Goal: Transaction & Acquisition: Purchase product/service

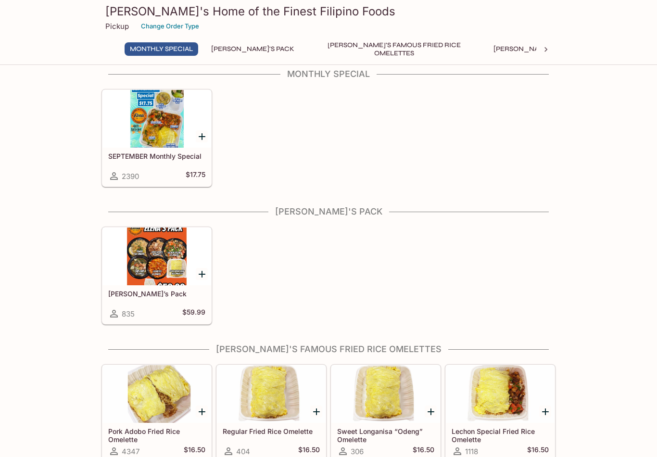
scroll to position [116, 0]
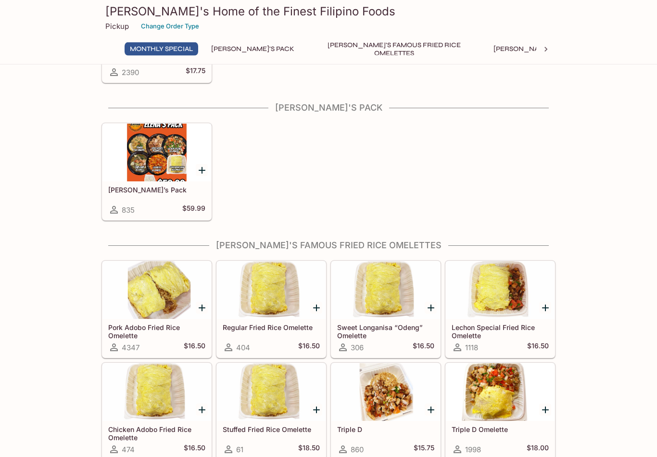
click at [201, 308] on icon "Add Pork Adobo Fried Rice Omelette" at bounding box center [202, 308] width 7 height 7
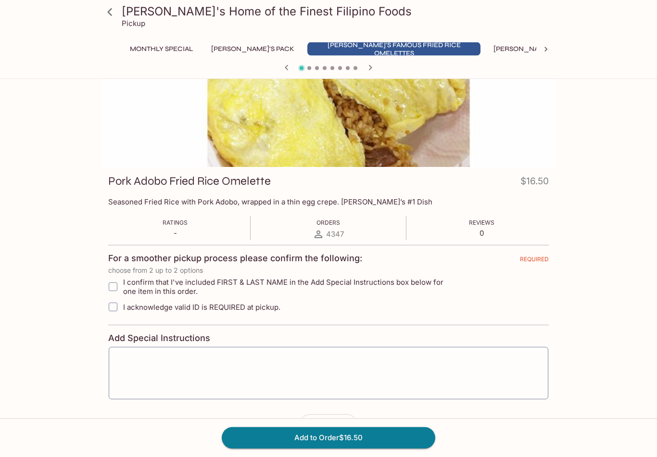
scroll to position [80, 0]
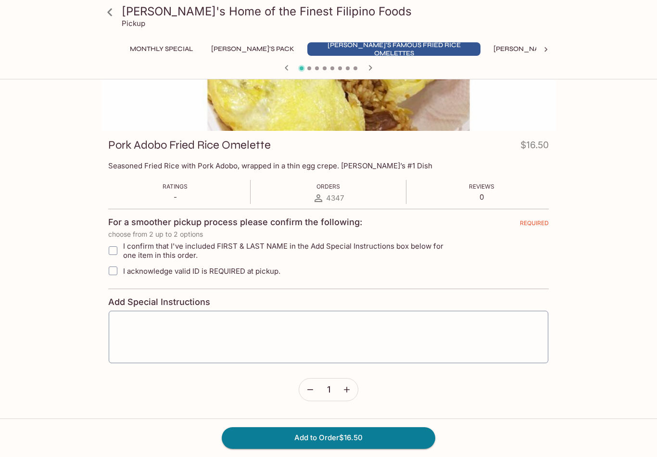
click at [111, 252] on input "I confirm that I've included FIRST & LAST NAME in the Add Special Instructions …" at bounding box center [112, 250] width 19 height 19
checkbox input "true"
click at [112, 274] on input "I acknowledge valid ID is REQUIRED at pickup." at bounding box center [112, 270] width 19 height 19
checkbox input "true"
click at [120, 336] on textarea at bounding box center [329, 337] width 426 height 37
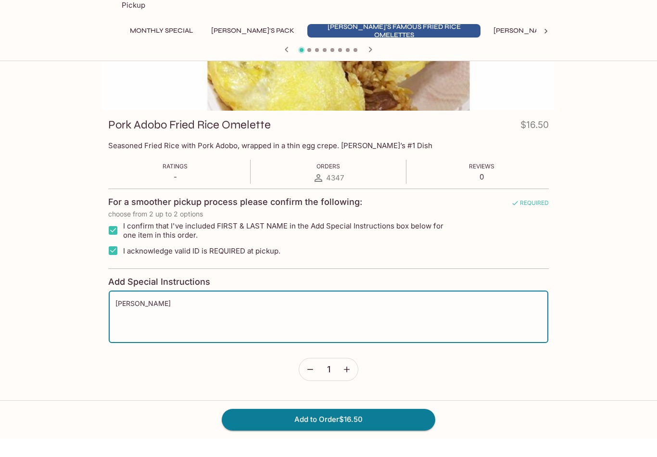
scroll to position [85, 0]
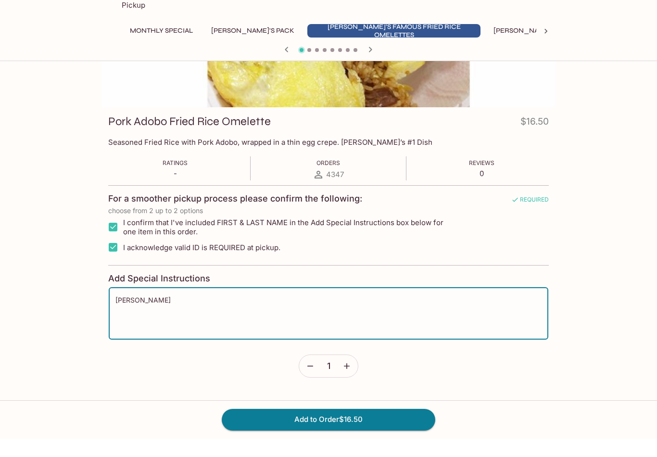
type textarea "[PERSON_NAME]"
click at [349, 380] on icon "button" at bounding box center [347, 385] width 10 height 10
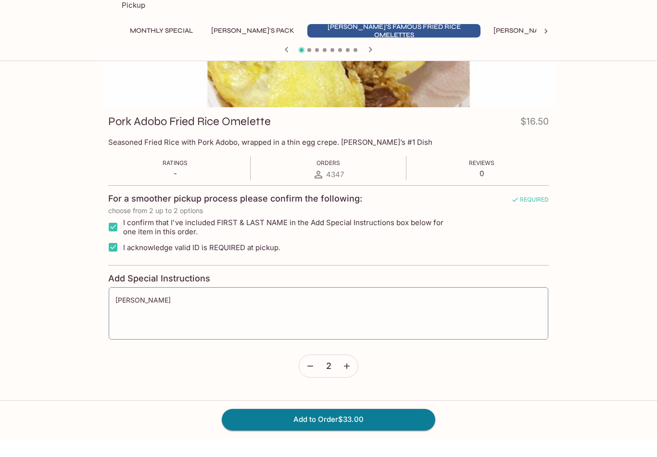
scroll to position [80, 0]
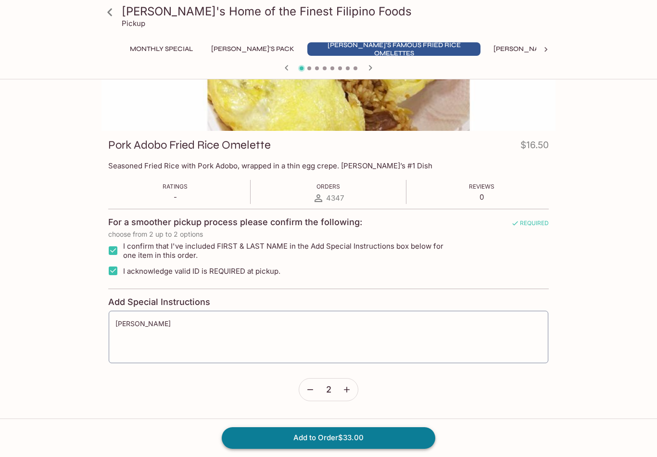
click at [323, 449] on button "Add to Order $33.00" at bounding box center [329, 437] width 214 height 21
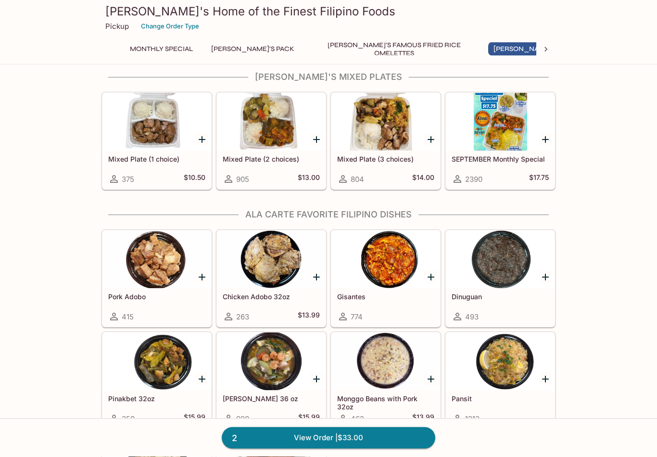
scroll to position [524, 0]
click at [311, 377] on icon "Add Sari Sari 36 oz" at bounding box center [317, 379] width 12 height 12
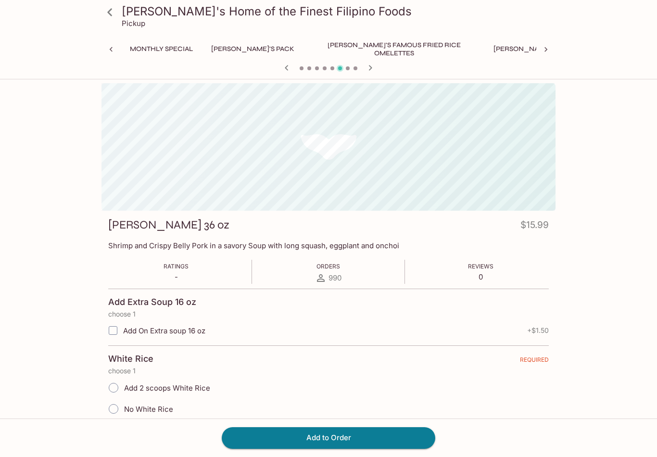
scroll to position [0, 128]
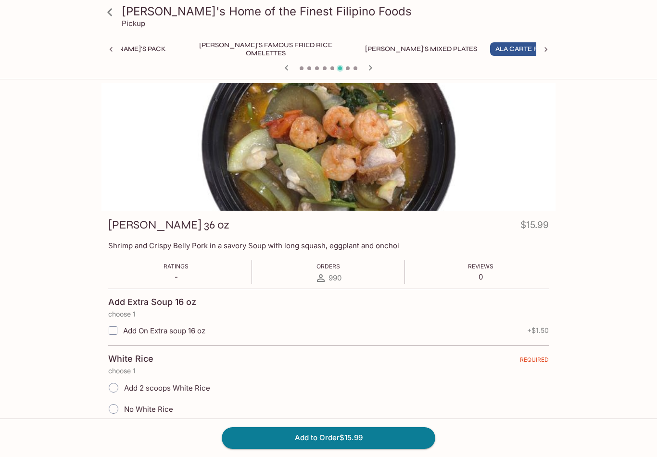
click at [113, 388] on input "Add 2 scoops White Rice" at bounding box center [113, 388] width 20 height 20
radio input "true"
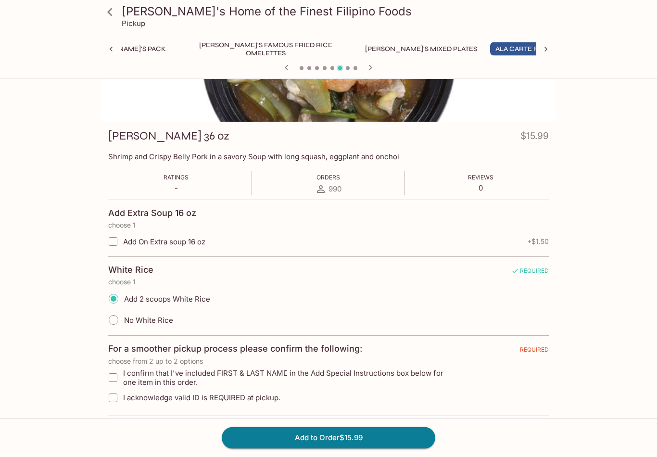
scroll to position [89, 0]
click at [112, 375] on input "I confirm that I've included FIRST & LAST NAME in the Add Special Instructions …" at bounding box center [112, 377] width 19 height 19
checkbox input "true"
click at [113, 398] on input "I acknowledge valid ID is REQUIRED at pickup." at bounding box center [112, 397] width 19 height 19
checkbox input "true"
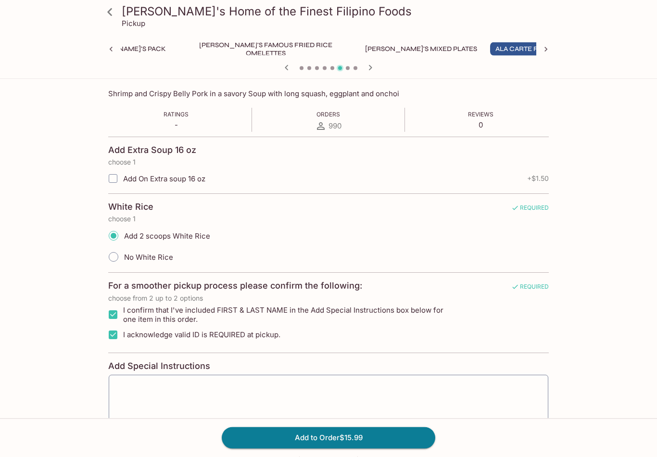
scroll to position [197, 0]
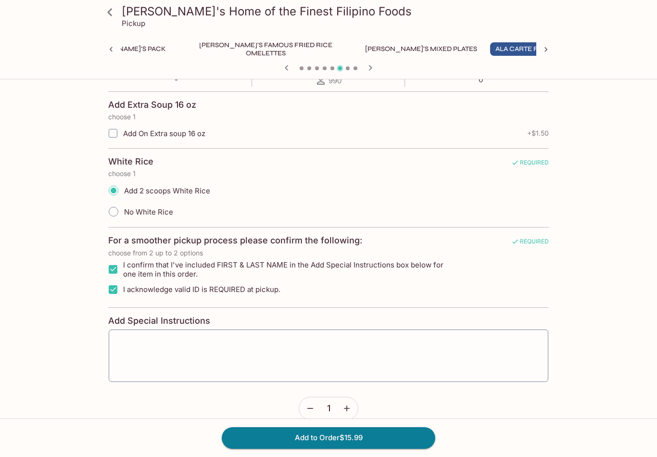
click at [348, 409] on icon "button" at bounding box center [347, 409] width 10 height 10
click at [343, 449] on button "Add to Order $31.98" at bounding box center [329, 437] width 214 height 21
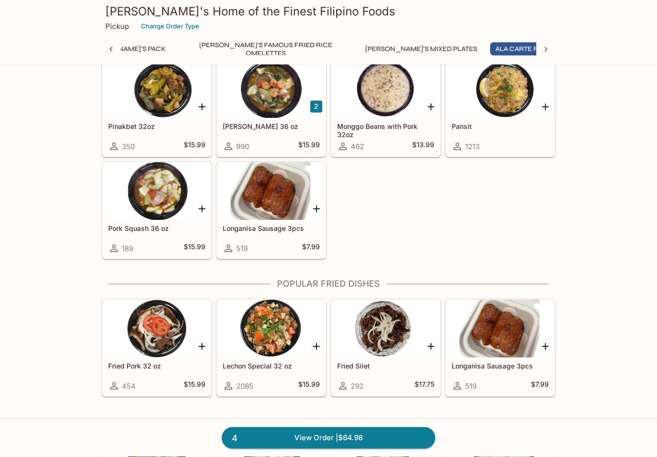
scroll to position [796, 0]
click at [178, 351] on div at bounding box center [157, 329] width 109 height 58
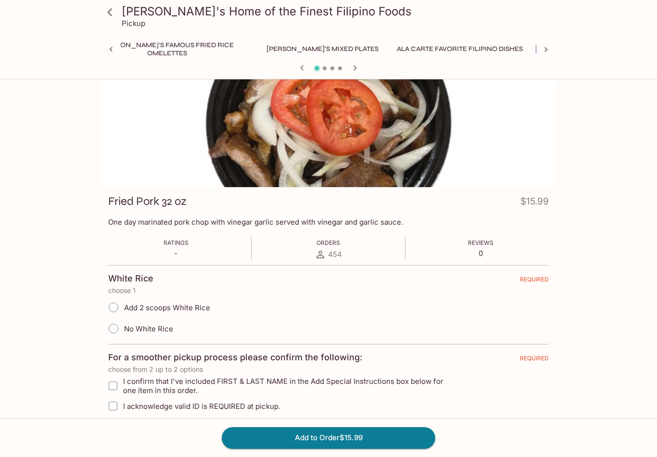
scroll to position [68, 0]
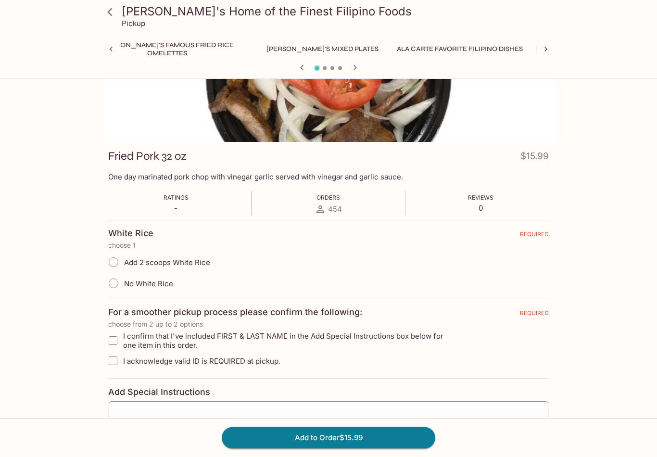
click at [113, 264] on input "Add 2 scoops White Rice" at bounding box center [113, 263] width 20 height 20
radio input "true"
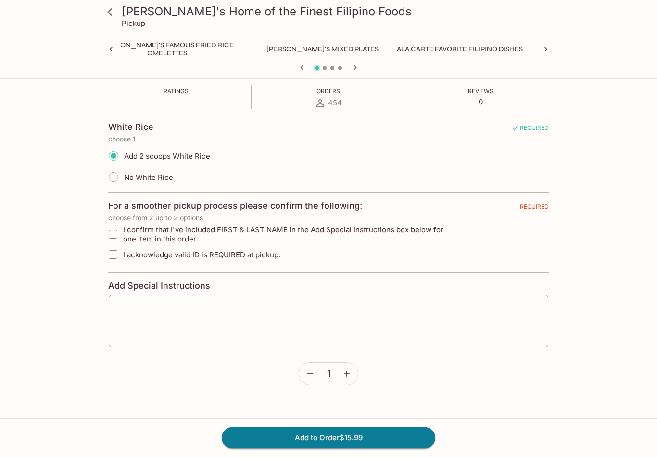
click at [351, 376] on icon "button" at bounding box center [347, 375] width 10 height 10
click at [347, 376] on icon "button" at bounding box center [347, 374] width 10 height 10
click at [181, 328] on textarea at bounding box center [329, 321] width 426 height 37
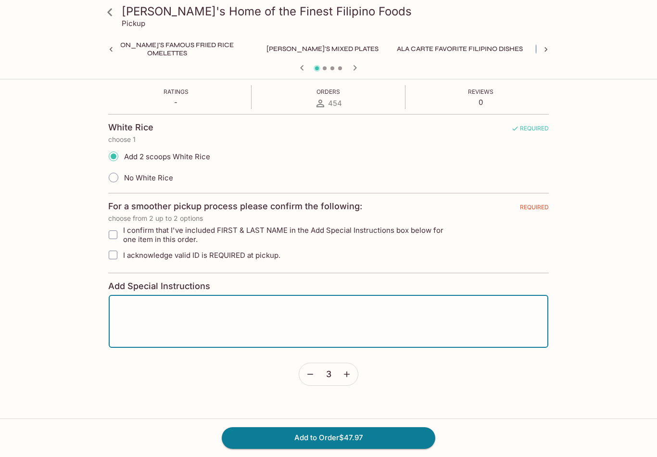
click at [115, 237] on input "I confirm that I've included FIRST & LAST NAME in the Add Special Instructions …" at bounding box center [112, 234] width 19 height 19
checkbox input "true"
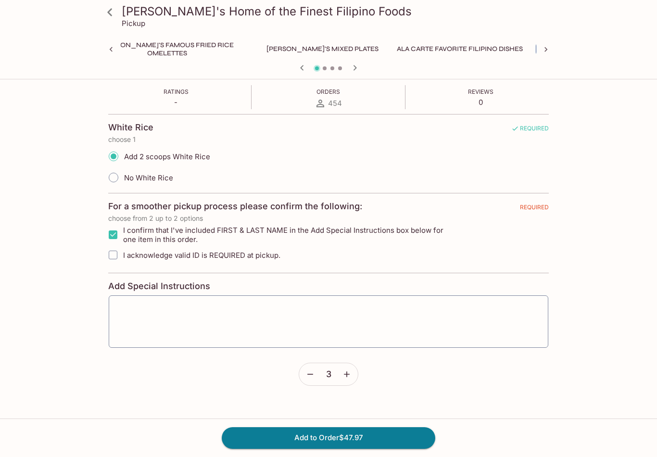
click at [112, 262] on input "I acknowledge valid ID is REQUIRED at pickup." at bounding box center [112, 254] width 19 height 19
checkbox input "true"
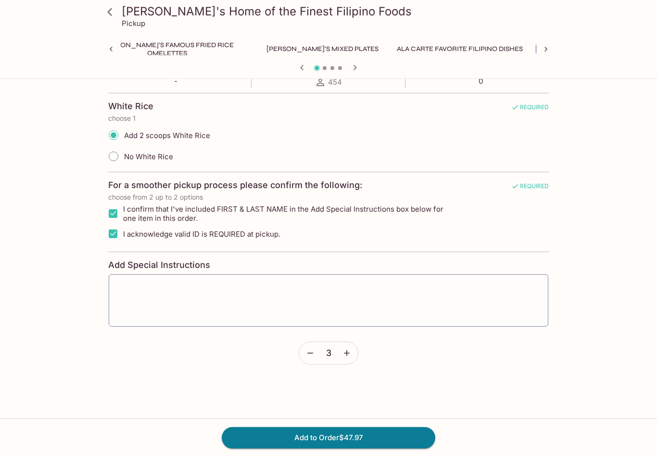
scroll to position [197, 0]
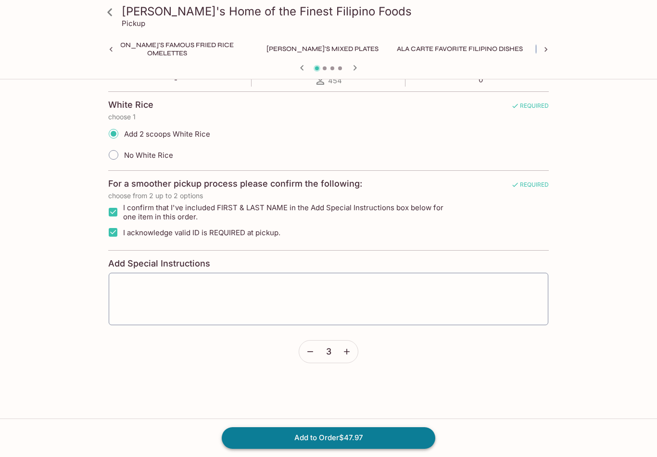
click at [335, 449] on button "Add to Order $47.97" at bounding box center [329, 437] width 214 height 21
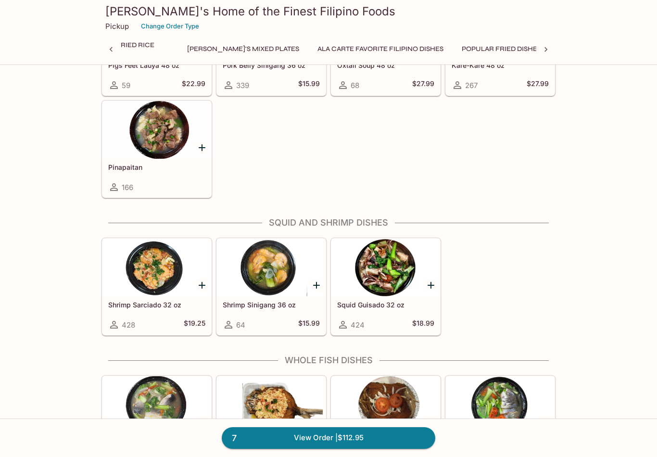
click at [200, 284] on icon "Add Shrimp Sarciado 32 oz" at bounding box center [202, 286] width 12 height 12
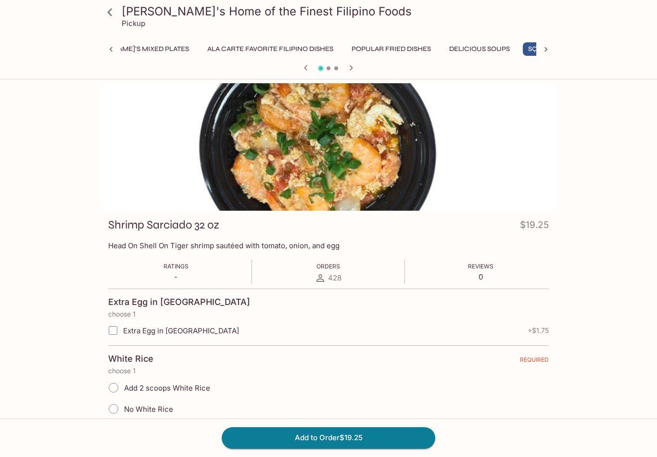
click at [112, 330] on input "Extra Egg in [GEOGRAPHIC_DATA]" at bounding box center [112, 330] width 19 height 19
click at [110, 331] on input "Extra Egg in [GEOGRAPHIC_DATA]" at bounding box center [112, 330] width 19 height 19
checkbox input "false"
click at [107, 388] on input "Add 2 scoops White Rice" at bounding box center [113, 388] width 20 height 20
radio input "true"
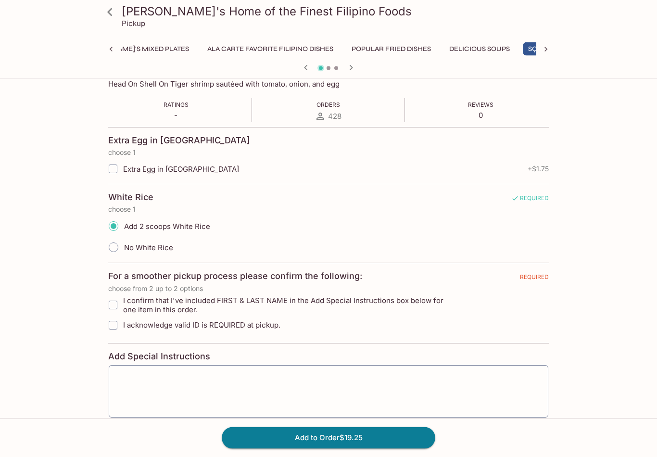
click at [109, 300] on input "I confirm that I've included FIRST & LAST NAME in the Add Special Instructions …" at bounding box center [112, 305] width 19 height 19
checkbox input "true"
click at [113, 334] on input "I acknowledge valid ID is REQUIRED at pickup." at bounding box center [112, 325] width 19 height 19
checkbox input "true"
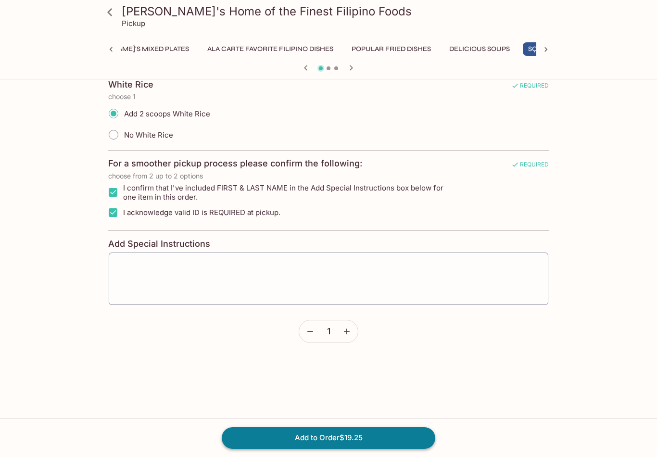
click at [324, 449] on button "Add to Order $19.25" at bounding box center [329, 437] width 214 height 21
click at [342, 449] on button "Add to Order $19.25" at bounding box center [329, 437] width 214 height 21
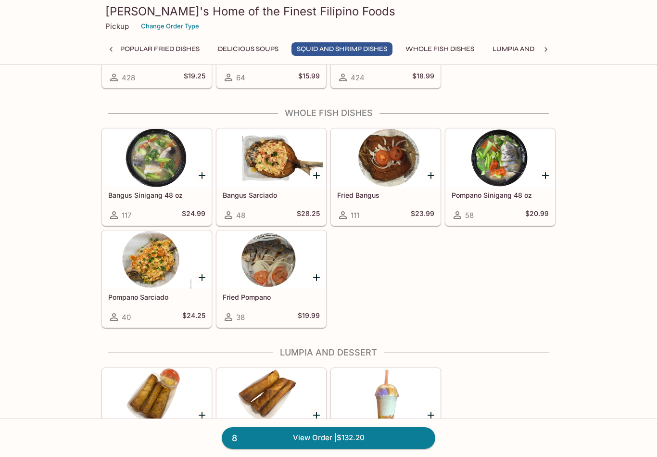
click at [199, 180] on icon "Add Bangus Sinigang 48 oz" at bounding box center [202, 176] width 12 height 12
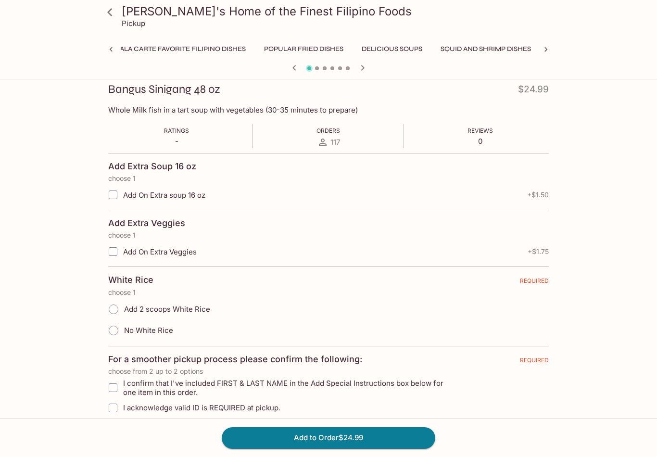
click at [111, 310] on input "Add 2 scoops White Rice" at bounding box center [113, 309] width 20 height 20
radio input "true"
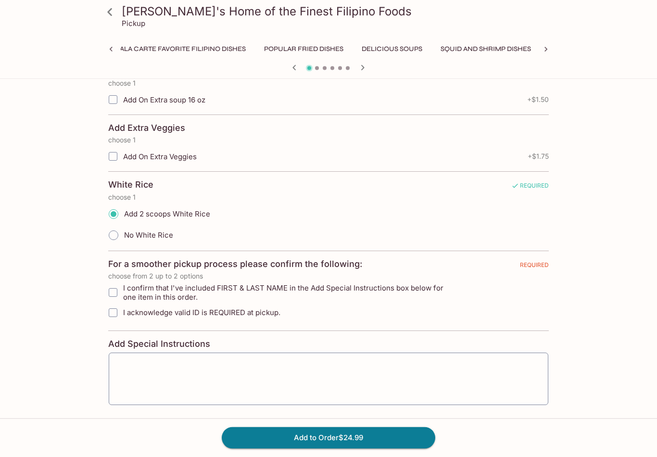
click at [112, 289] on input "I confirm that I've included FIRST & LAST NAME in the Add Special Instructions …" at bounding box center [112, 292] width 19 height 19
checkbox input "true"
click at [111, 316] on input "I acknowledge valid ID is REQUIRED at pickup." at bounding box center [112, 312] width 19 height 19
checkbox input "true"
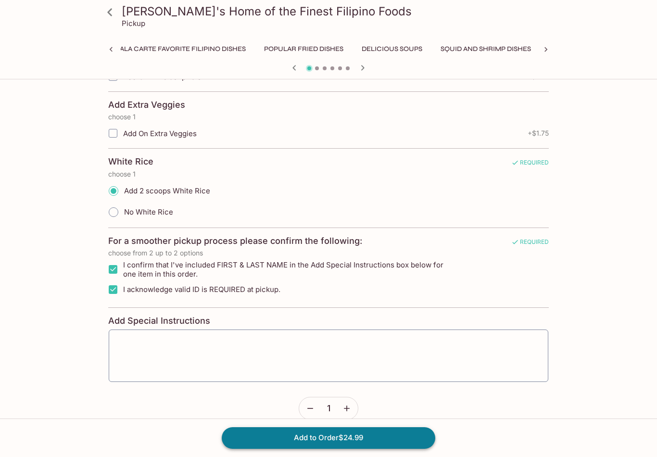
click at [362, 449] on button "Add to Order $24.99" at bounding box center [329, 437] width 214 height 21
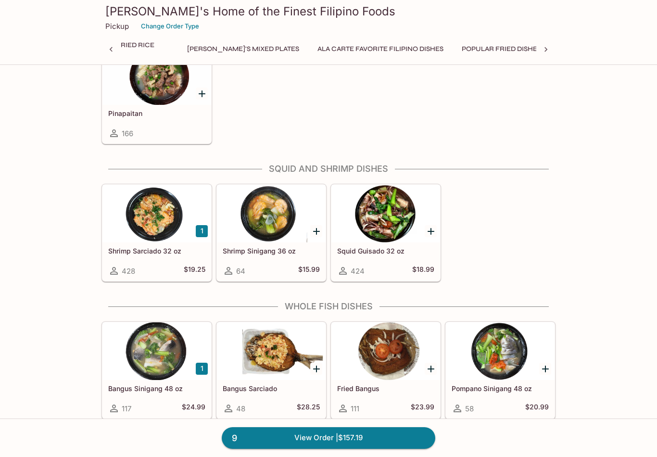
click at [543, 367] on icon "Add Pompano Sinigang 48 oz" at bounding box center [546, 369] width 12 height 12
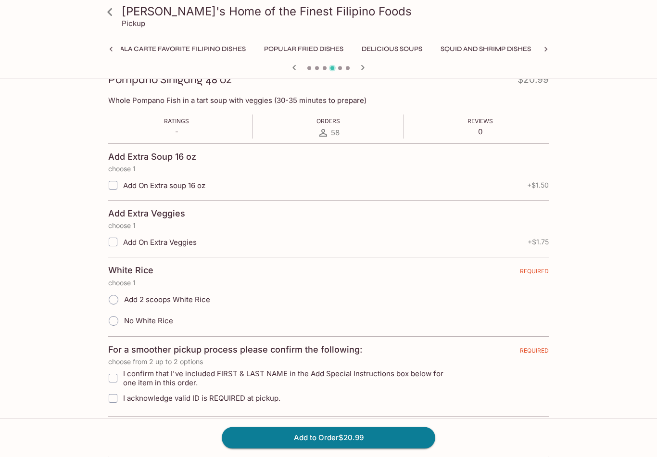
click at [107, 298] on input "Add 2 scoops White Rice" at bounding box center [113, 300] width 20 height 20
radio input "true"
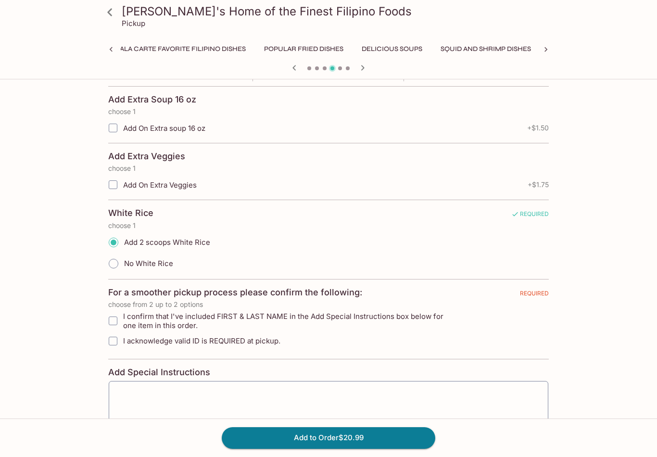
click at [106, 318] on input "I confirm that I've included FIRST & LAST NAME in the Add Special Instructions …" at bounding box center [112, 320] width 19 height 19
checkbox input "true"
click at [112, 342] on input "I acknowledge valid ID is REQUIRED at pickup." at bounding box center [112, 341] width 19 height 19
checkbox input "true"
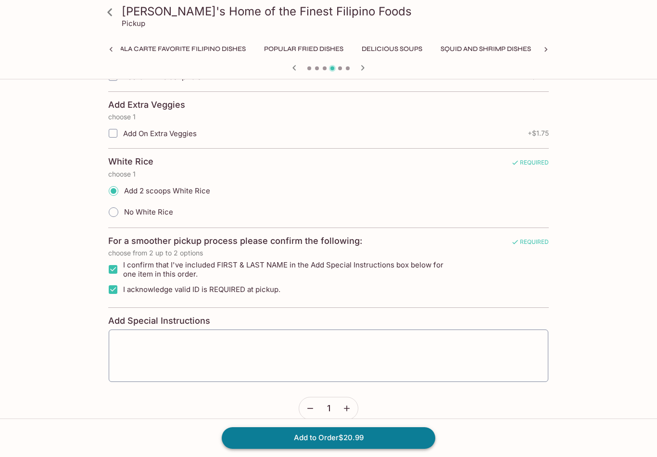
click at [323, 449] on button "Add to Order $20.99" at bounding box center [329, 437] width 214 height 21
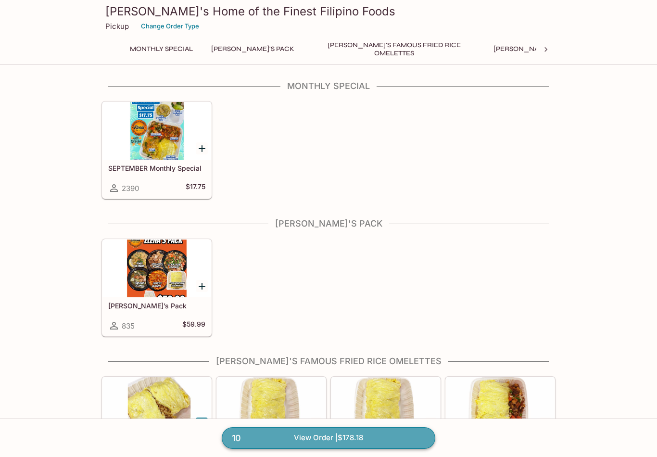
click at [334, 449] on link "10 View Order | $178.18" at bounding box center [329, 437] width 214 height 21
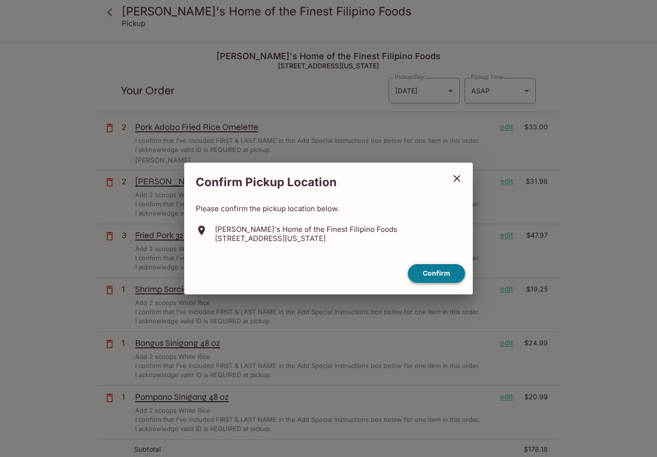
click at [435, 283] on button "Confirm" at bounding box center [436, 273] width 57 height 19
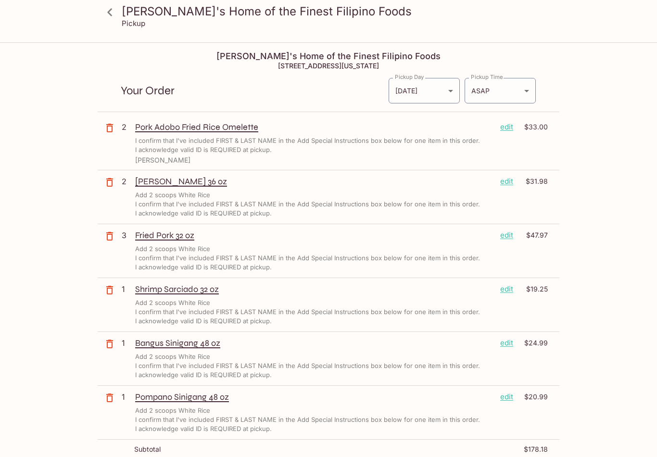
click at [502, 129] on p "edit" at bounding box center [507, 127] width 13 height 11
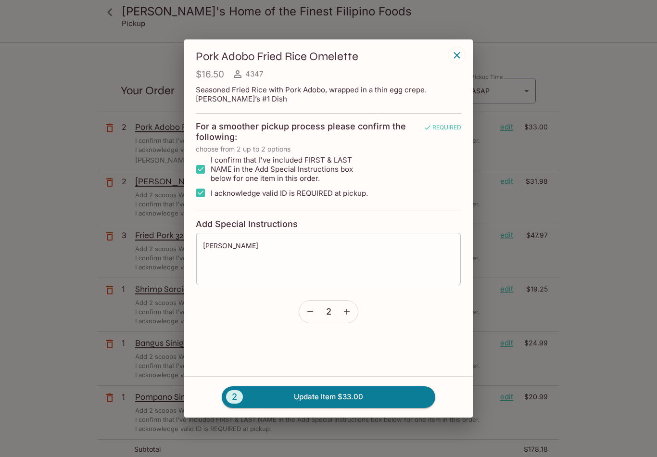
click at [268, 264] on textarea "[PERSON_NAME]" at bounding box center [328, 259] width 251 height 37
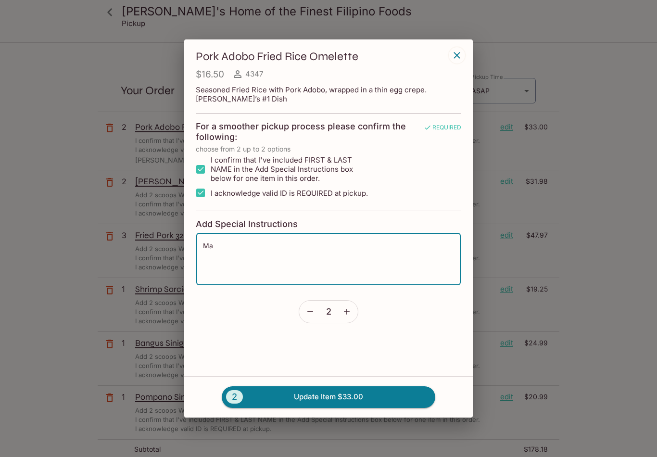
type textarea "M"
click at [264, 407] on button "2 Update Item $33.00" at bounding box center [329, 396] width 214 height 21
type textarea "[PERSON_NAME]"
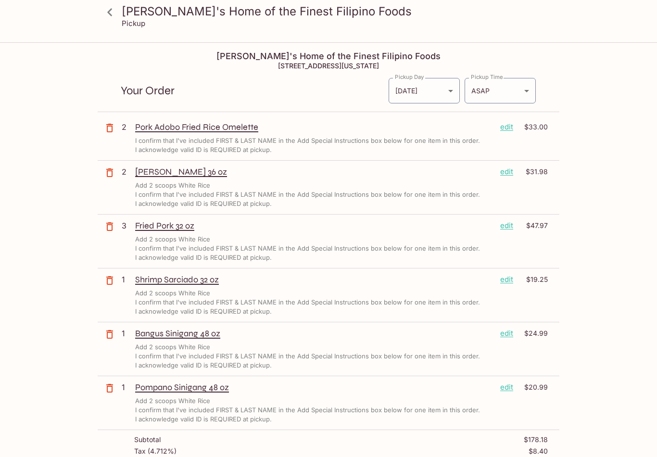
click at [621, 387] on div "[PERSON_NAME]'s Home of the Finest Filipino Foods Pickup [PERSON_NAME]'s Home o…" at bounding box center [329, 389] width 616 height 693
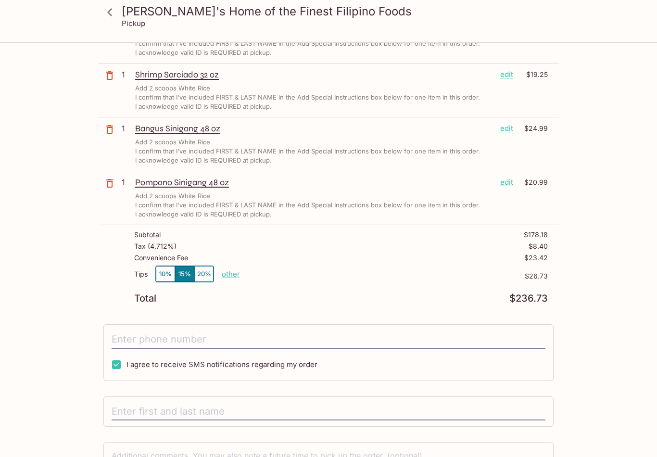
scroll to position [215, 0]
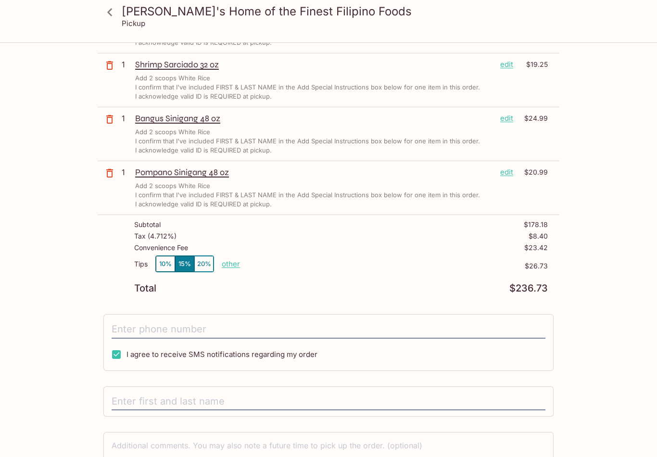
click at [229, 261] on p "other" at bounding box center [231, 263] width 18 height 9
type input "0.00"
click at [103, 243] on div "Subtotal $178.18 Tax ( 4.712% ) $8.40 Convenience Fee $23.42 Tips 10% 15% 20% D…" at bounding box center [329, 257] width 462 height 84
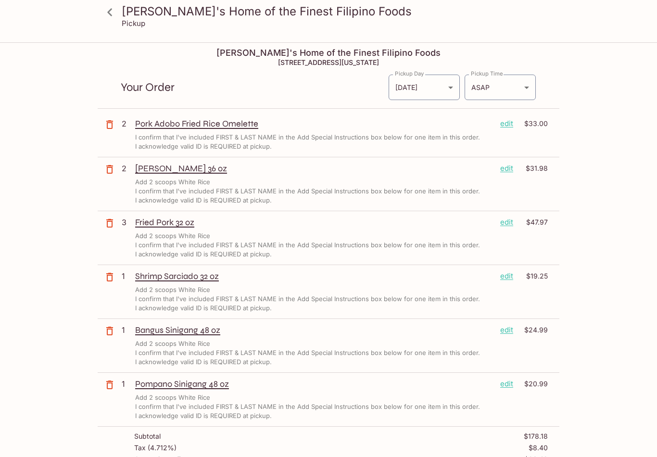
scroll to position [0, 0]
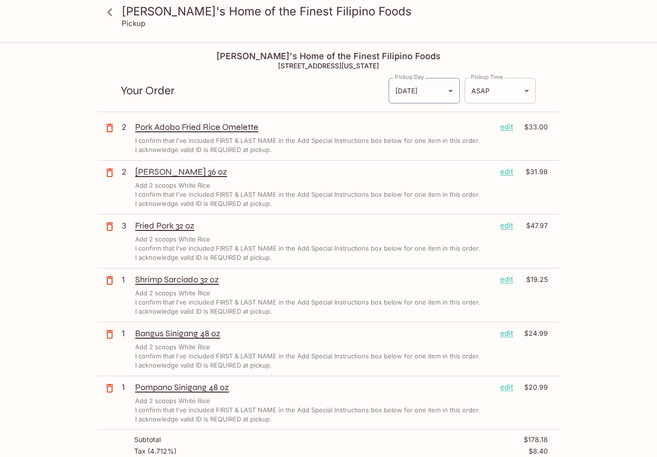
click at [525, 87] on body "[PERSON_NAME]'s Home of the Finest Filipino Foods Pickup [PERSON_NAME]'s Home o…" at bounding box center [328, 271] width 657 height 457
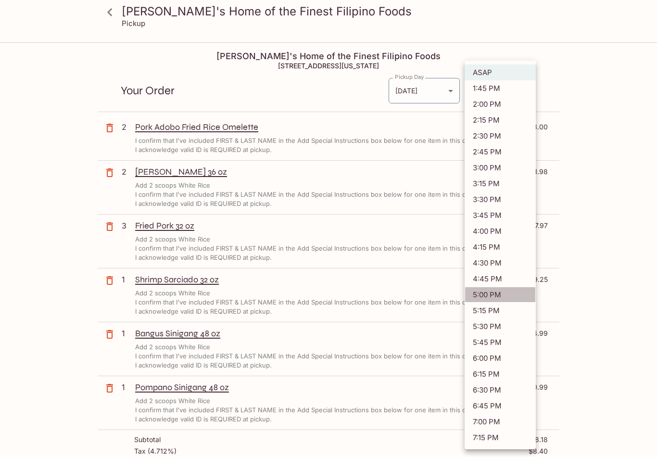
click at [494, 298] on li "5:00 PM" at bounding box center [500, 295] width 71 height 16
type input "[DATE]T03:00:58.000000Z"
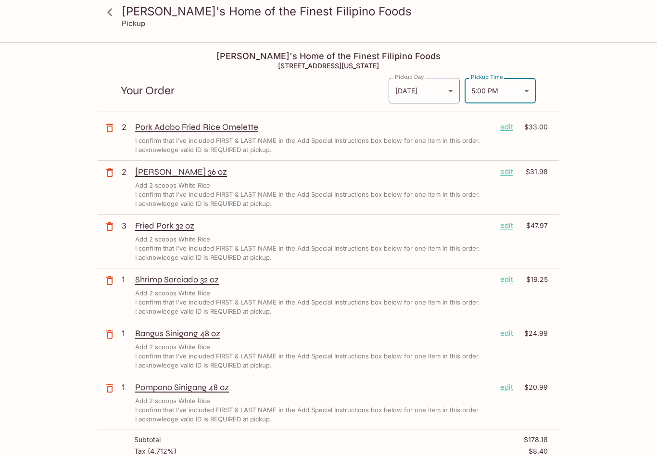
click at [514, 94] on body "[PERSON_NAME]'s Home of the Finest Filipino Foods Pickup [PERSON_NAME]'s Home o…" at bounding box center [328, 271] width 657 height 457
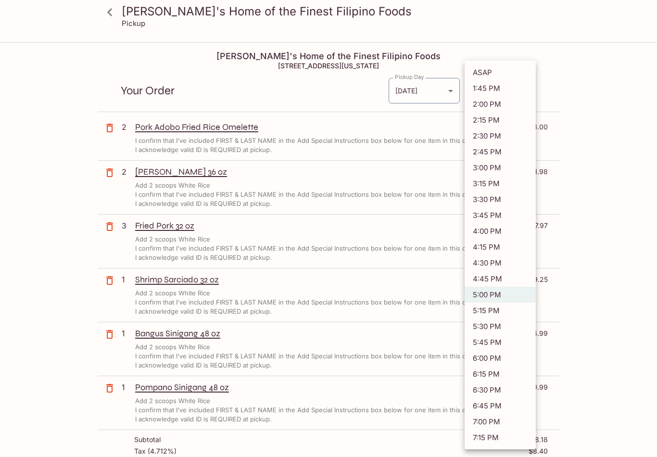
click at [609, 247] on div at bounding box center [328, 228] width 657 height 457
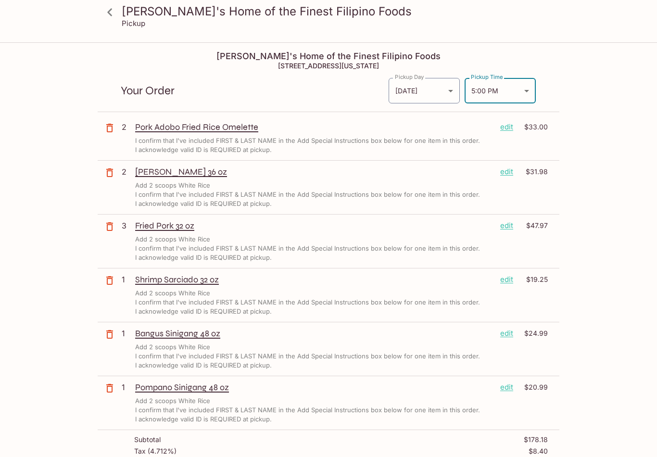
click at [654, 103] on div "[PERSON_NAME]'s Home of the Finest Filipino Foods Pickup [PERSON_NAME]'s Home o…" at bounding box center [328, 271] width 657 height 457
click at [508, 231] on div "Fried Pork 32 oz edit $47.97 Add 2 scoops White Rice I confirm that I've includ…" at bounding box center [341, 241] width 413 height 42
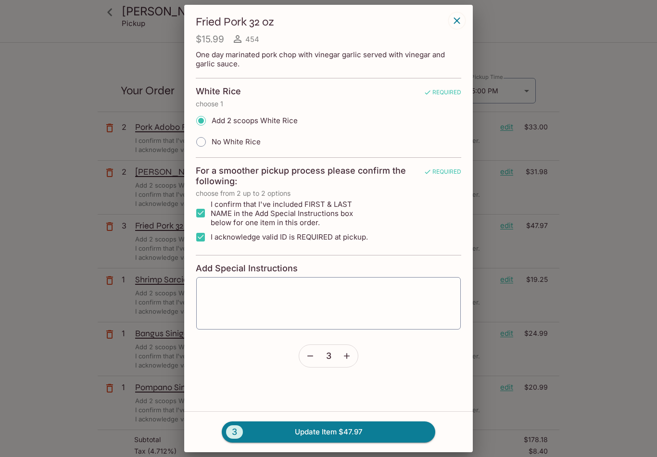
click at [580, 47] on div "Fried Pork 32 oz $15.99 454 One day marinated pork chop with vinegar garlic ser…" at bounding box center [328, 228] width 657 height 457
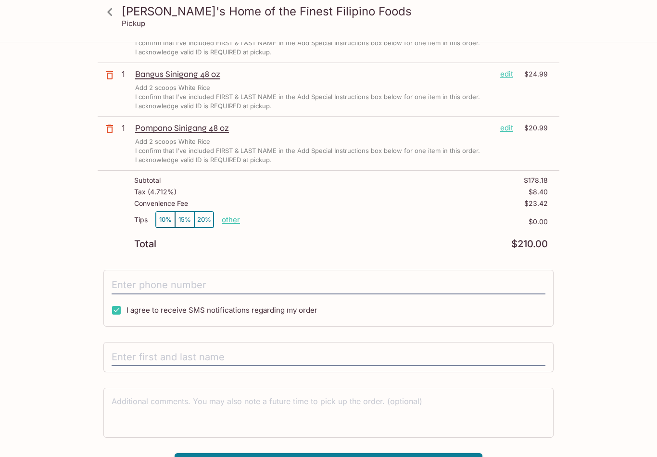
scroll to position [264, 0]
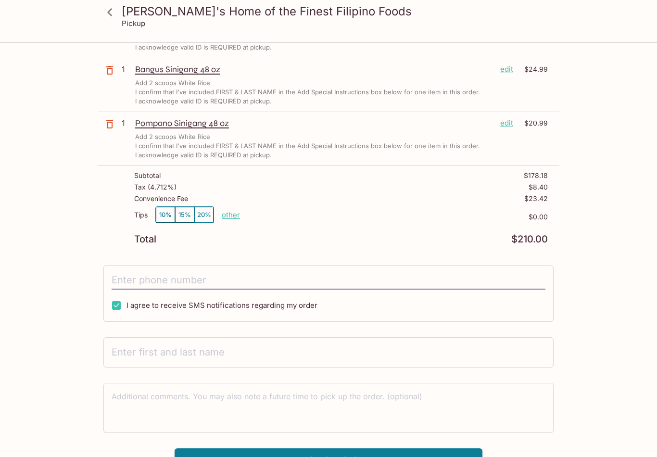
click at [124, 349] on input "text" at bounding box center [329, 353] width 434 height 18
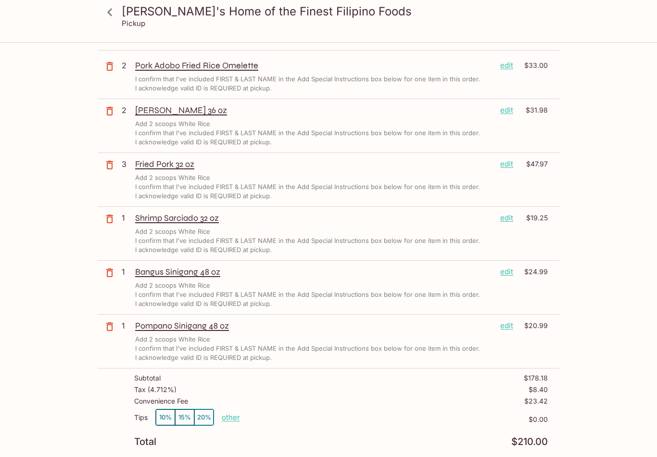
scroll to position [0, 0]
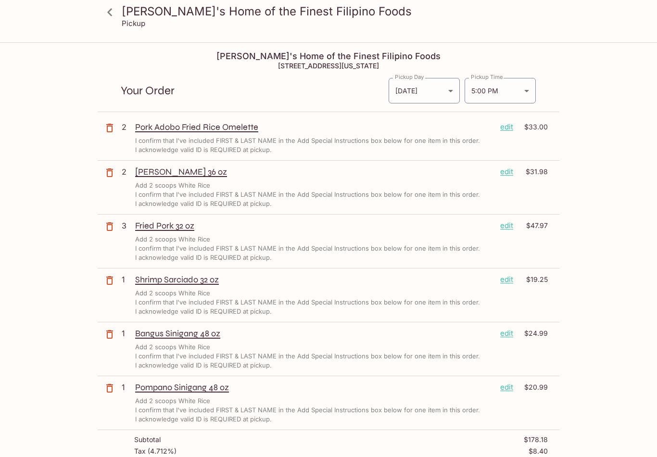
type input "[PERSON_NAME]"
click at [510, 229] on p "edit" at bounding box center [507, 225] width 13 height 11
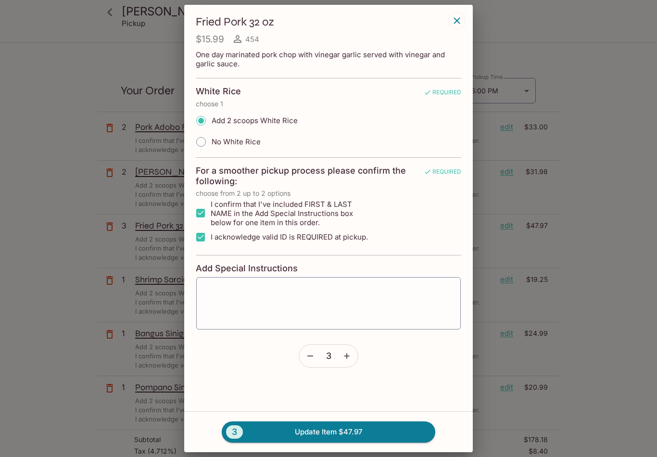
click at [299, 357] on button "button" at bounding box center [310, 356] width 22 height 22
click at [297, 436] on button "2 Update Item $31.98" at bounding box center [329, 432] width 214 height 21
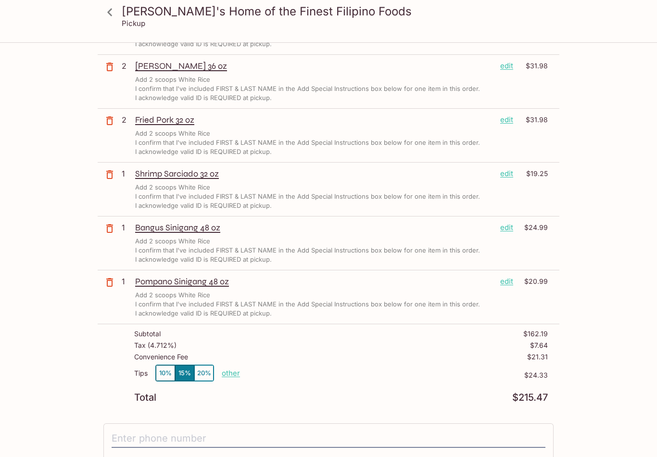
scroll to position [106, 0]
click at [231, 374] on p "other" at bounding box center [231, 373] width 18 height 9
type input "0.00"
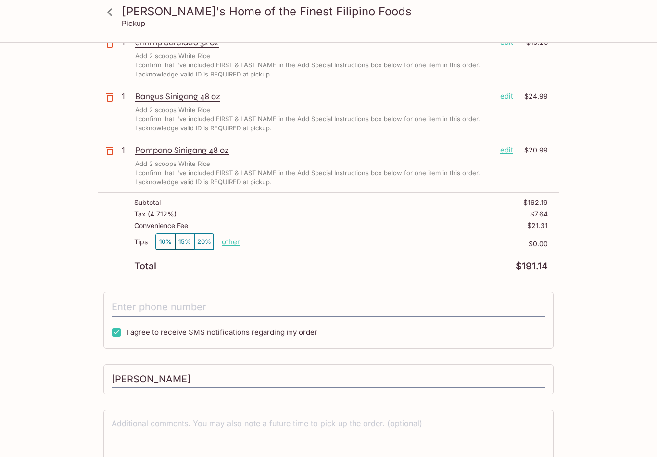
scroll to position [264, 0]
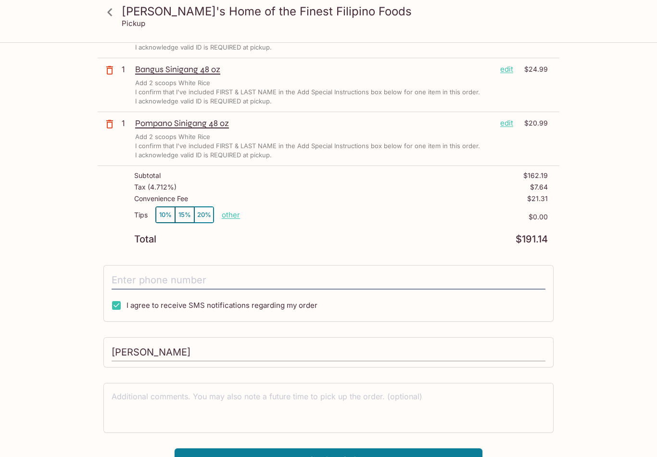
click at [178, 352] on input "[PERSON_NAME]" at bounding box center [329, 353] width 434 height 18
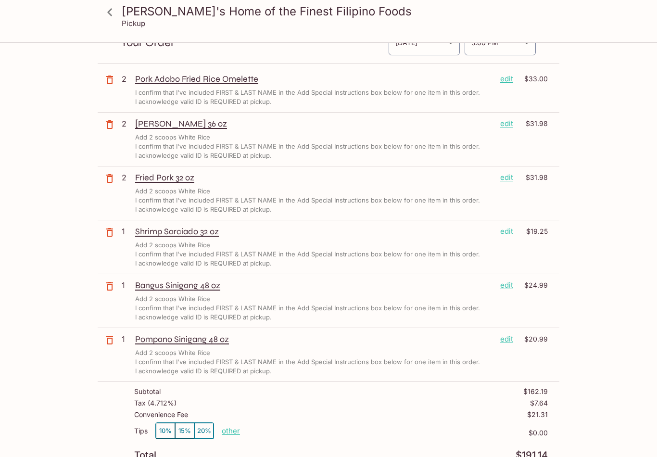
scroll to position [0, 0]
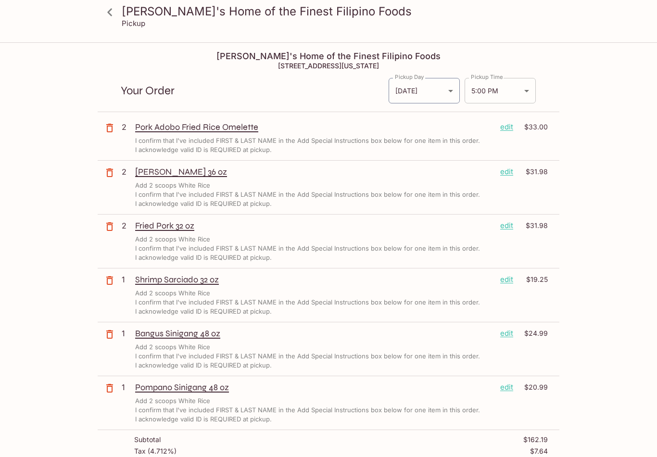
type input "[PERSON_NAME]"
click at [527, 90] on body "[PERSON_NAME]'s Home of the Finest Filipino Foods Pickup [PERSON_NAME]'s Home o…" at bounding box center [328, 271] width 657 height 457
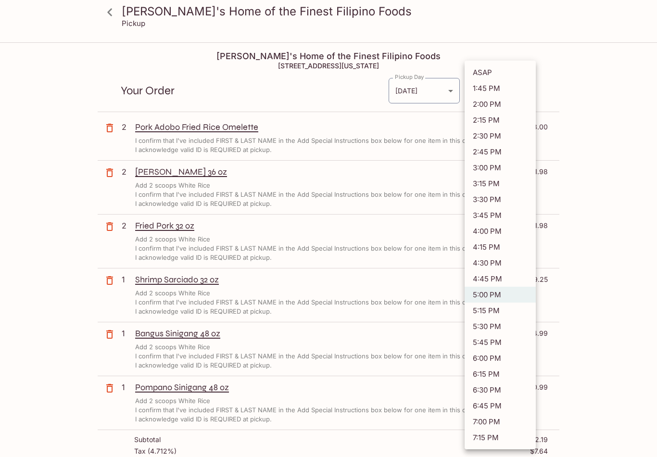
click at [503, 308] on li "5:15 PM" at bounding box center [500, 311] width 71 height 16
type input "[DATE]T03:15:58.000000Z"
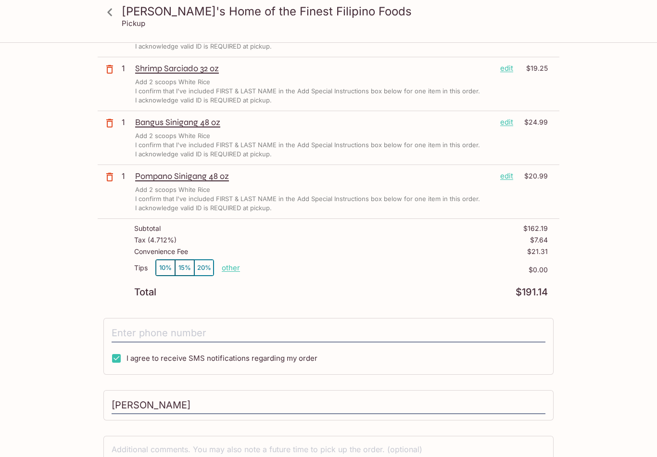
scroll to position [264, 0]
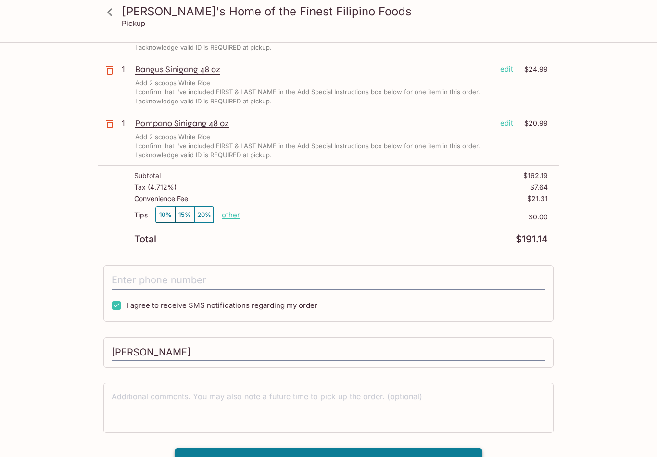
click at [434, 456] on button "Pay with Credit Card" at bounding box center [329, 461] width 308 height 24
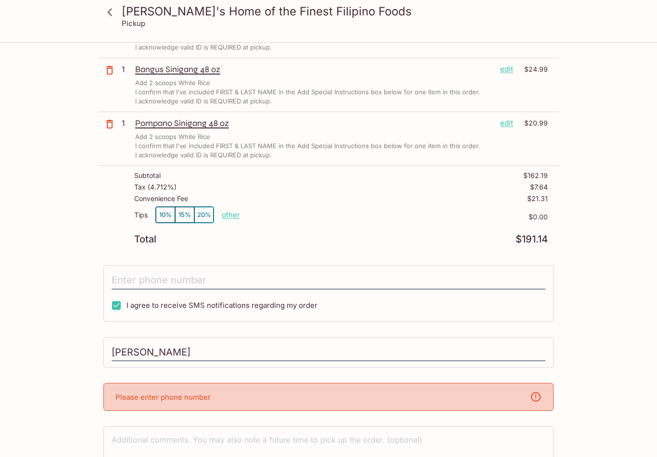
click at [311, 394] on div "Please enter phone number" at bounding box center [328, 397] width 450 height 28
click at [294, 393] on div "Please enter phone number" at bounding box center [328, 397] width 450 height 28
click at [280, 398] on div "Please enter phone number" at bounding box center [328, 397] width 450 height 28
click at [272, 387] on div "Please enter phone number" at bounding box center [328, 397] width 450 height 28
click at [128, 394] on p "Please enter phone number" at bounding box center [163, 397] width 95 height 9
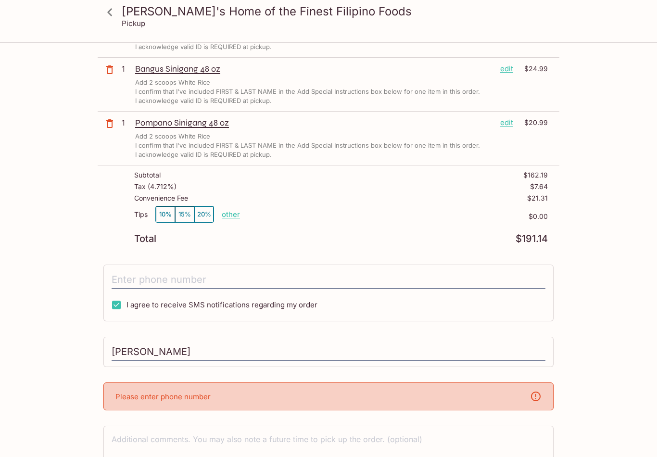
scroll to position [308, 0]
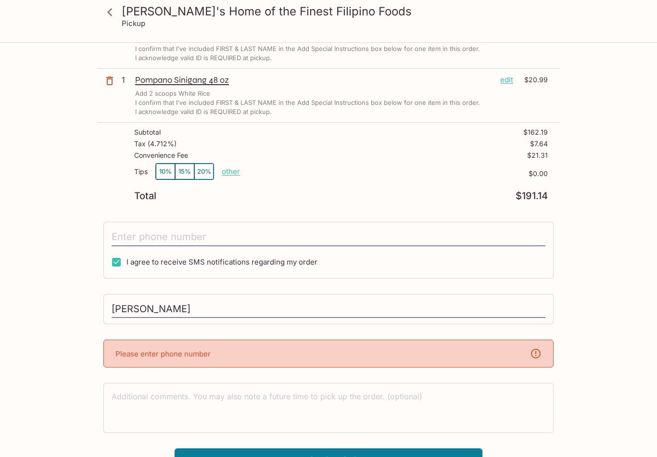
click at [129, 355] on p "Please enter phone number" at bounding box center [163, 353] width 95 height 9
click at [119, 401] on textarea at bounding box center [329, 407] width 434 height 33
click at [141, 352] on p "Please enter phone number" at bounding box center [163, 353] width 95 height 9
click at [534, 350] on icon at bounding box center [536, 354] width 12 height 12
click at [116, 266] on input "I agree to receive SMS notifications regarding my order" at bounding box center [116, 262] width 19 height 19
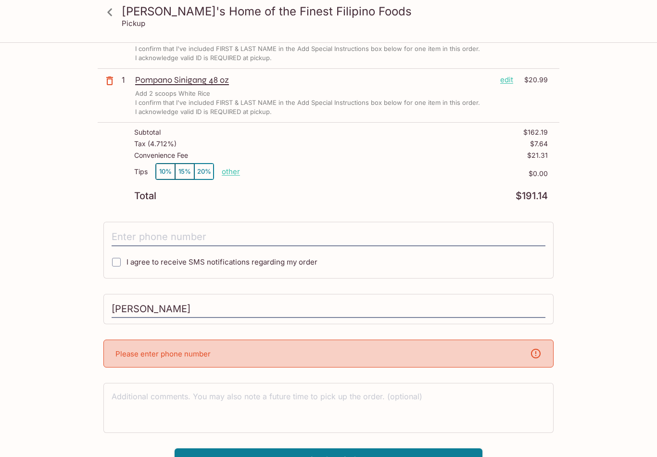
click at [120, 263] on input "I agree to receive SMS notifications regarding my order" at bounding box center [116, 262] width 19 height 19
checkbox input "true"
click at [476, 264] on div "I agree to receive SMS notifications regarding my order" at bounding box center [328, 250] width 450 height 57
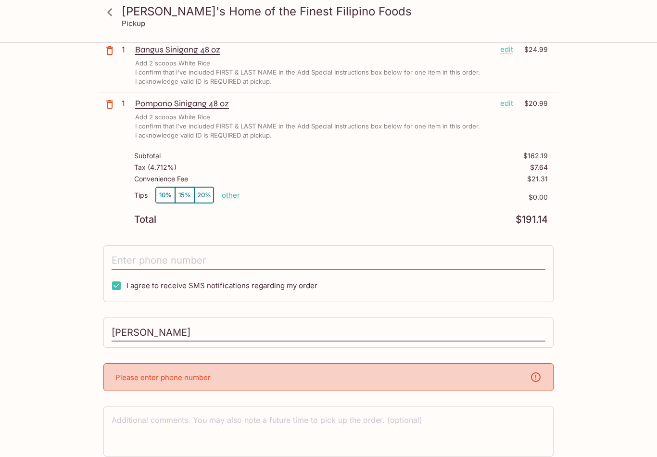
scroll to position [322, 0]
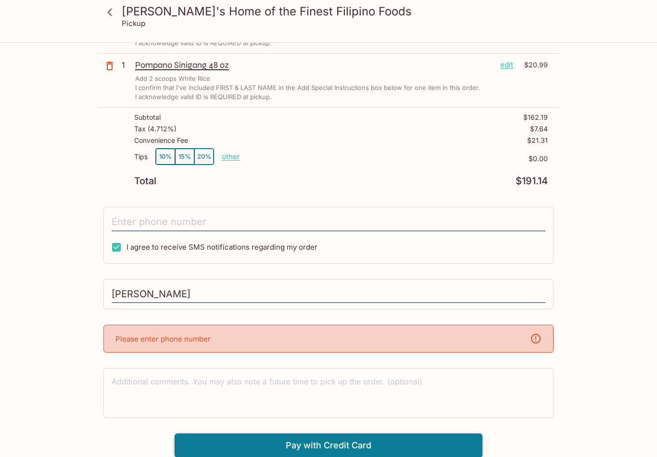
click at [320, 448] on button "Pay with Credit Card" at bounding box center [329, 446] width 308 height 24
click at [497, 323] on div "[PERSON_NAME]'s Home of the Finest Filipino Foods [STREET_ADDRESS][US_STATE] Yo…" at bounding box center [329, 89] width 462 height 737
click at [448, 334] on div "Please enter phone number" at bounding box center [328, 339] width 450 height 28
click at [403, 332] on div "Please enter phone number" at bounding box center [328, 339] width 450 height 28
click at [215, 219] on input "tel" at bounding box center [329, 222] width 434 height 18
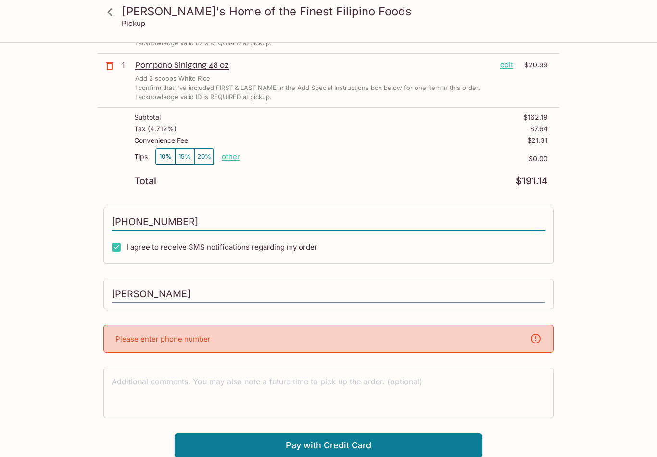
scroll to position [279, 0]
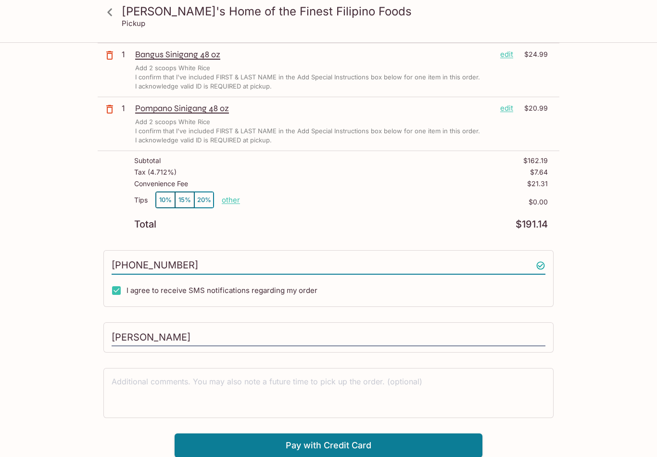
type input "[PHONE_NUMBER]"
click at [594, 362] on div "[PERSON_NAME]'s Home of the Finest Filipino Foods Pickup [PERSON_NAME]'s Home o…" at bounding box center [329, 110] width 616 height 693
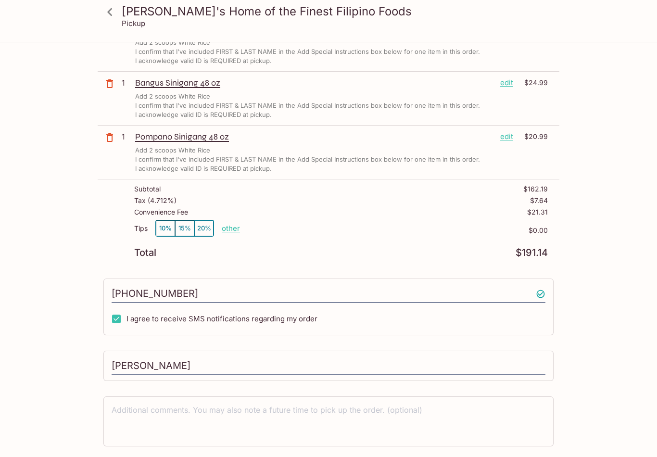
scroll to position [264, 0]
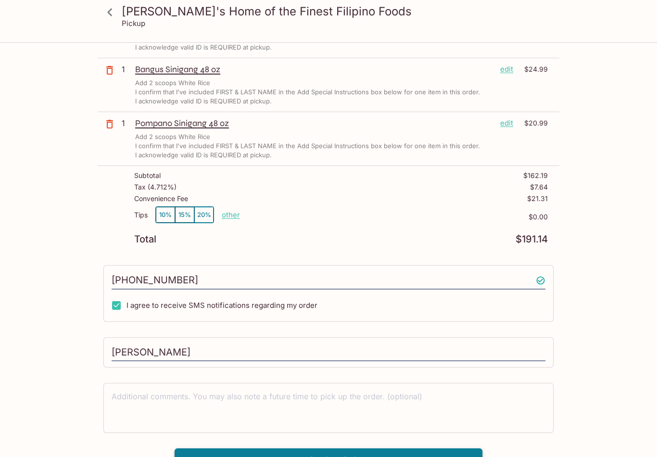
click at [333, 457] on button "Pay with Credit Card" at bounding box center [329, 461] width 308 height 24
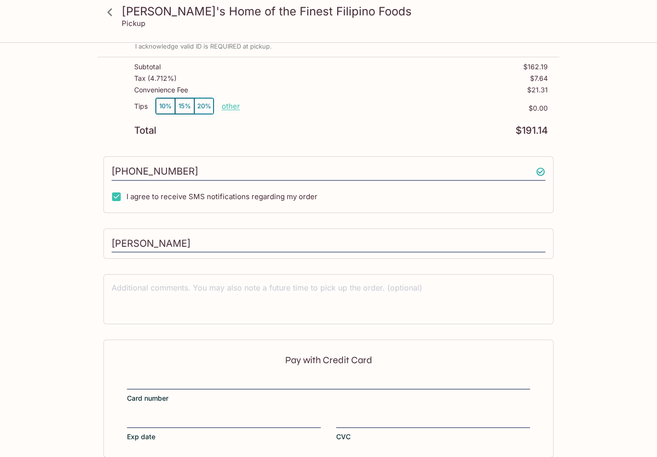
scroll to position [409, 0]
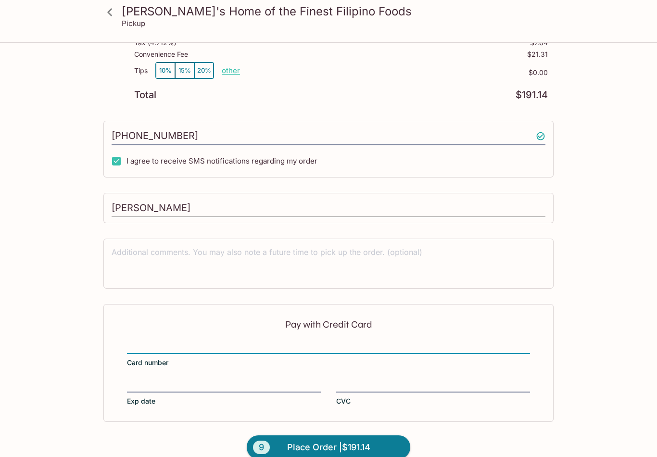
click at [229, 206] on input "[PERSON_NAME]" at bounding box center [329, 208] width 434 height 18
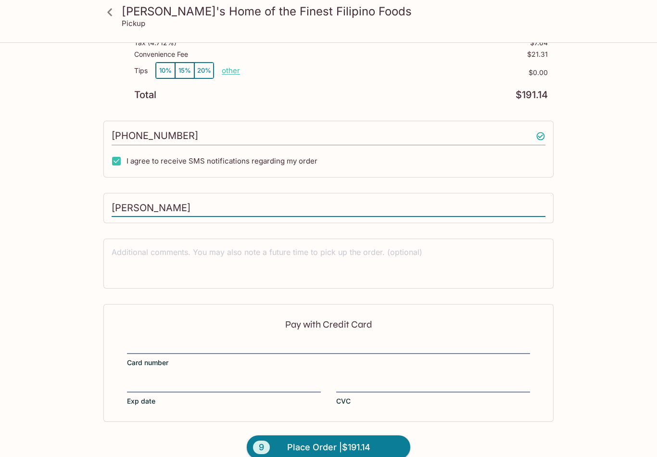
type input "[PERSON_NAME]"
click at [184, 133] on input "[PHONE_NUMBER]" at bounding box center [329, 136] width 434 height 18
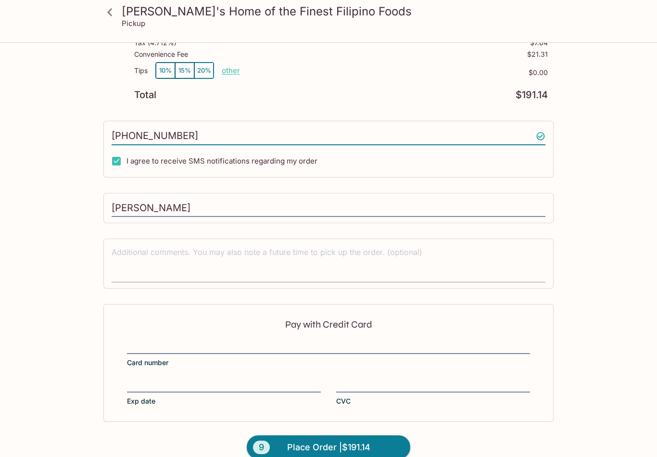
click at [122, 252] on textarea at bounding box center [329, 263] width 434 height 33
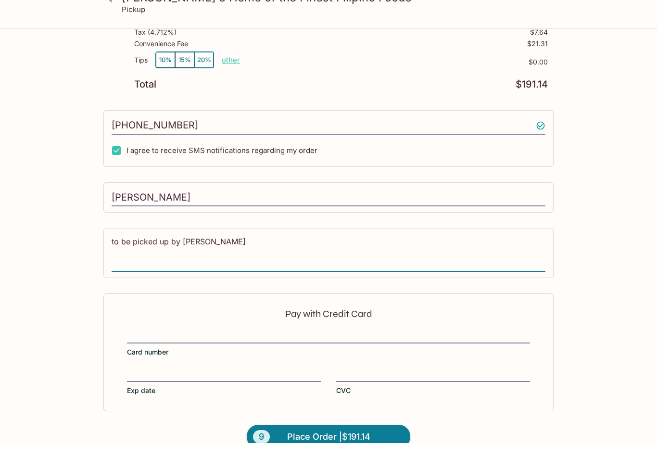
scroll to position [424, 0]
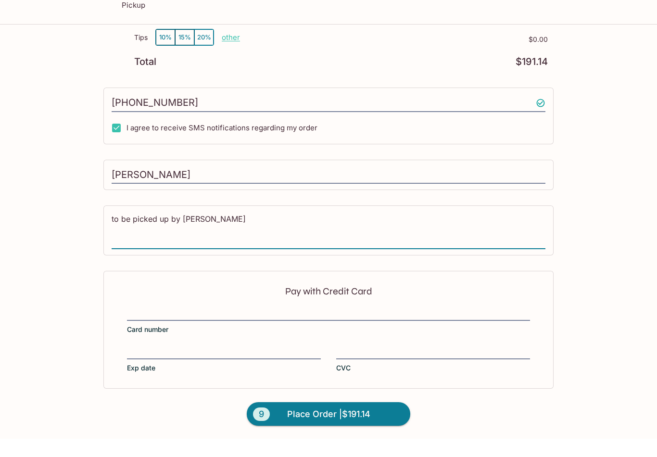
type textarea "to be picked up by [PERSON_NAME]"
click at [295, 326] on div at bounding box center [328, 332] width 403 height 13
click at [295, 326] on input "Card number" at bounding box center [328, 326] width 403 height 0
click at [146, 365] on div at bounding box center [224, 370] width 194 height 11
click at [146, 365] on input "Exp date" at bounding box center [224, 365] width 194 height 0
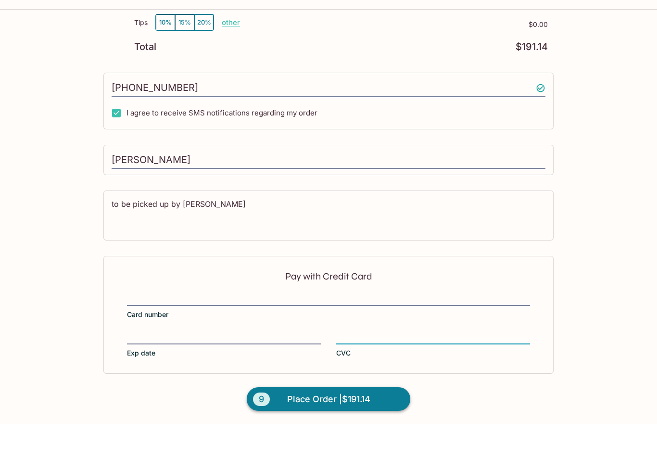
click at [329, 425] on span "Place Order | $191.14" at bounding box center [328, 432] width 83 height 15
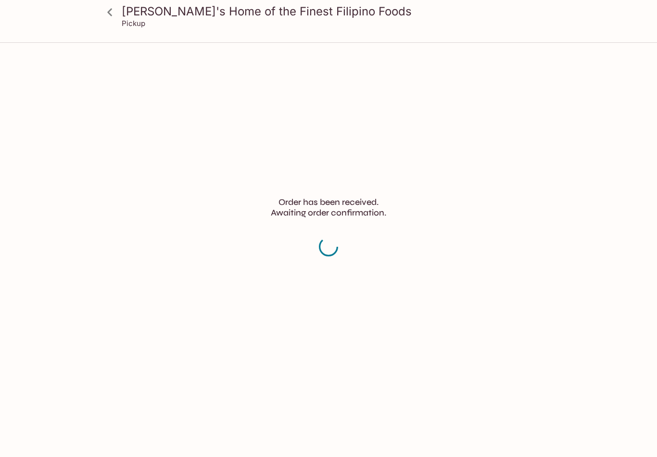
scroll to position [15, 0]
